Goal: Obtain resource: Download file/media

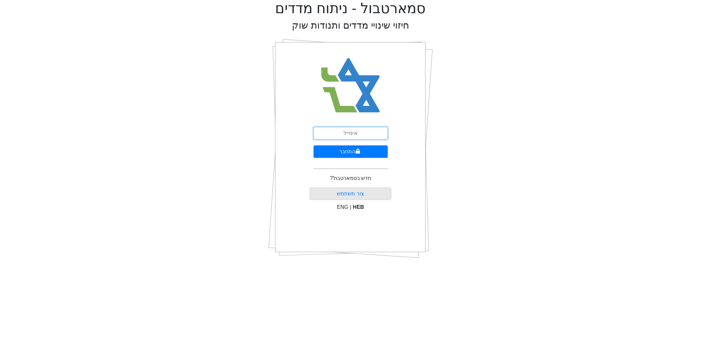
click at [374, 133] on input "email" at bounding box center [351, 133] width 74 height 12
type input "[EMAIL_ADDRESS][DOMAIN_NAME]"
click at [357, 155] on button "התחבר" at bounding box center [351, 151] width 74 height 12
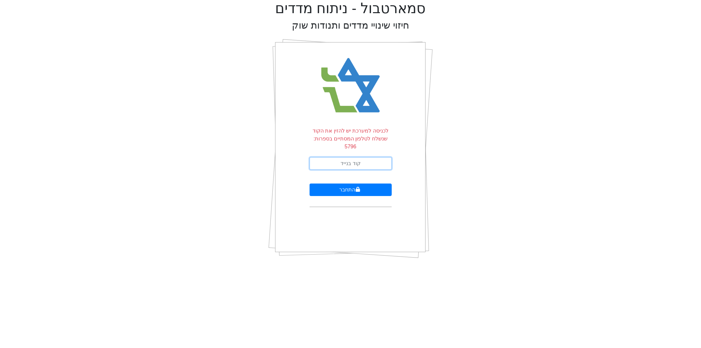
click at [357, 157] on input "text" at bounding box center [351, 163] width 82 height 12
type input "222990"
click at [310, 183] on button "התחבר" at bounding box center [351, 189] width 82 height 12
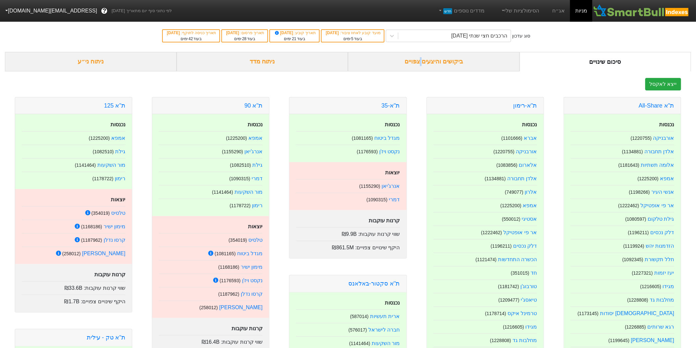
click at [422, 64] on div "ביקושים והיצעים צפויים" at bounding box center [434, 61] width 172 height 19
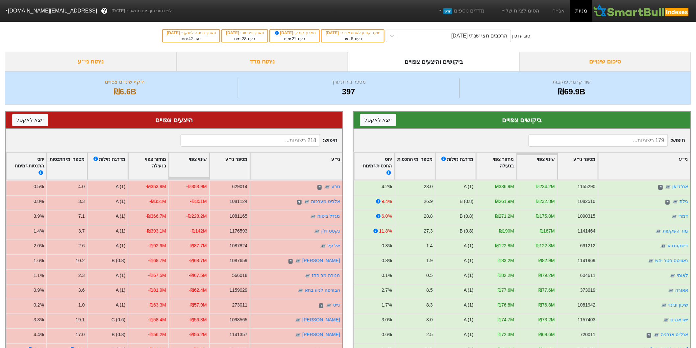
click at [603, 60] on div "סיכום שינויים" at bounding box center [605, 61] width 172 height 19
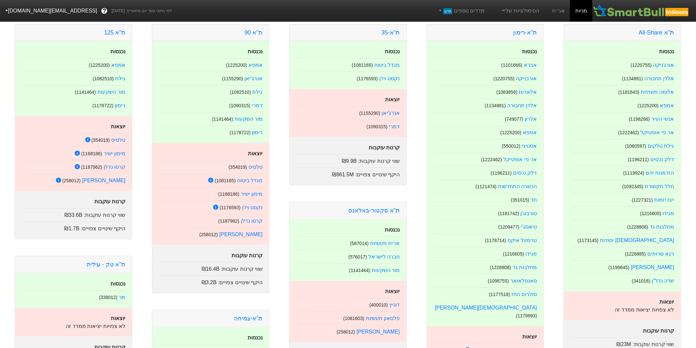
scroll to position [36, 0]
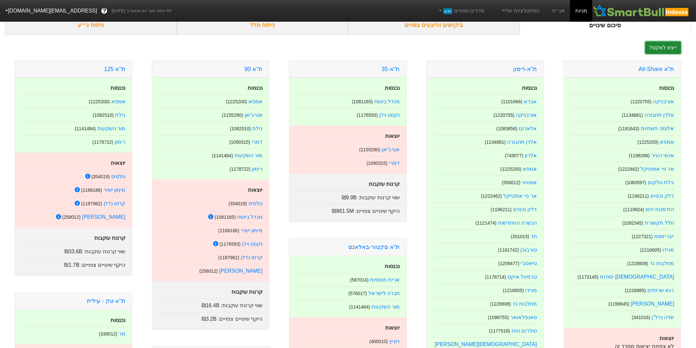
click at [666, 49] on button "ייצא לאקסל" at bounding box center [663, 47] width 36 height 12
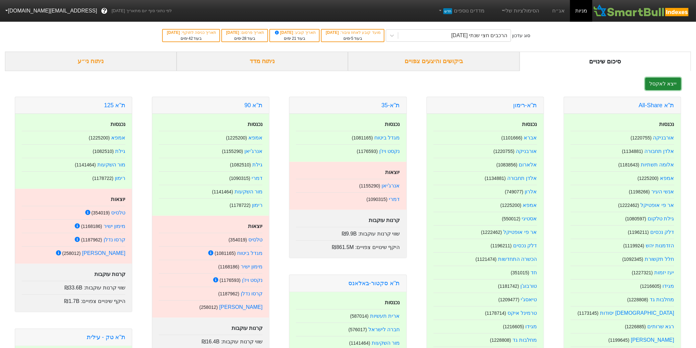
scroll to position [0, 0]
